Goal: Task Accomplishment & Management: Use online tool/utility

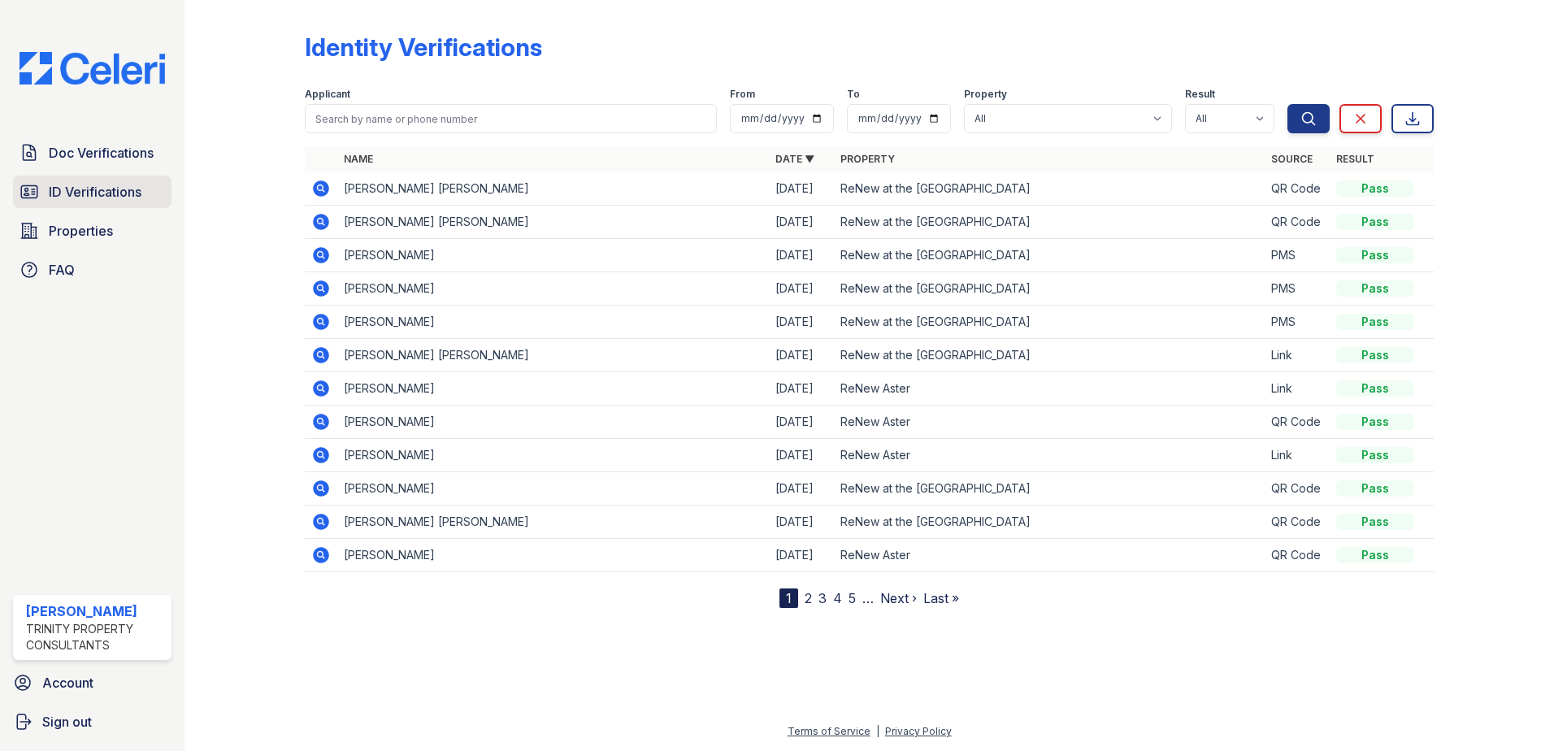
click at [70, 194] on span "ID Verifications" at bounding box center [95, 192] width 93 height 20
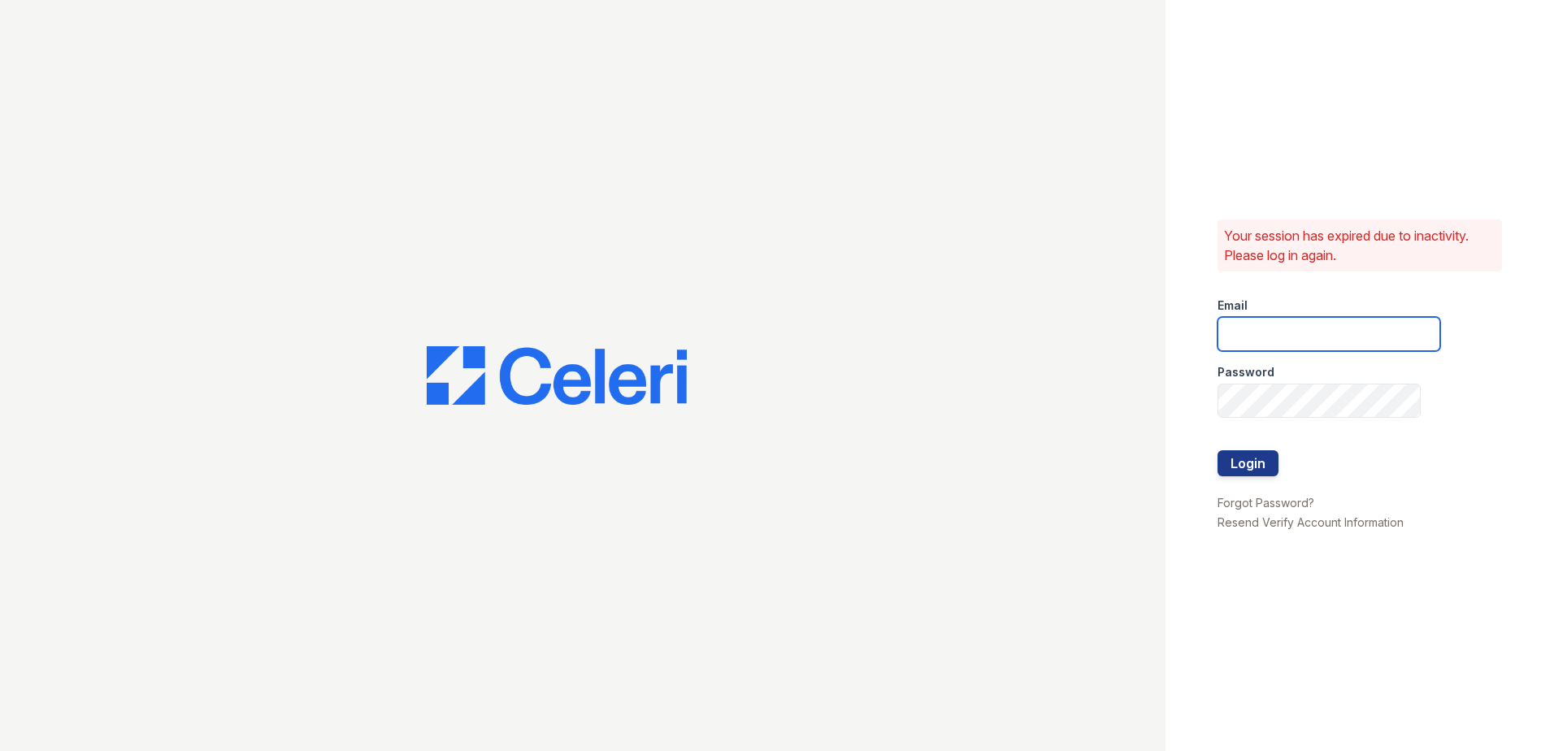
click at [1269, 337] on input "email" at bounding box center [1328, 334] width 223 height 34
type input "[EMAIL_ADDRESS][DOMAIN_NAME]"
click at [1251, 467] on button "Login" at bounding box center [1247, 463] width 61 height 26
